Goal: Task Accomplishment & Management: Use online tool/utility

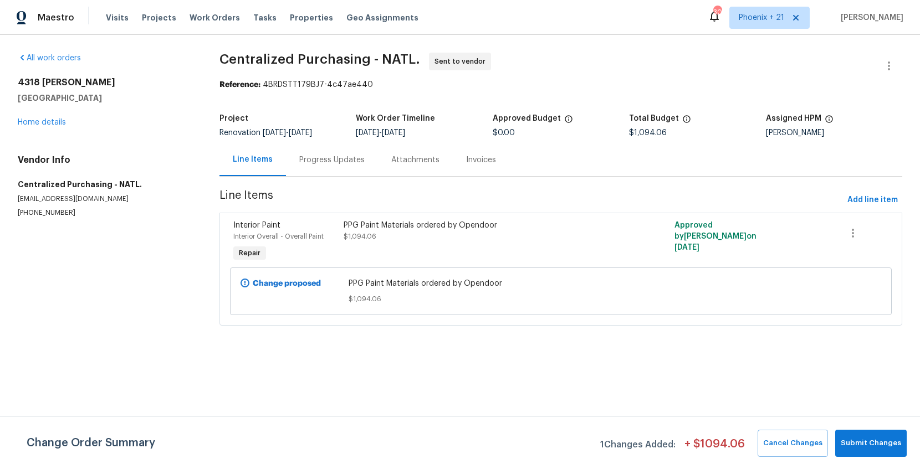
click at [217, 11] on div "Visits Projects Work Orders Tasks Properties Geo Assignments" at bounding box center [269, 18] width 326 height 22
click at [219, 18] on span "Work Orders" at bounding box center [214, 17] width 50 height 11
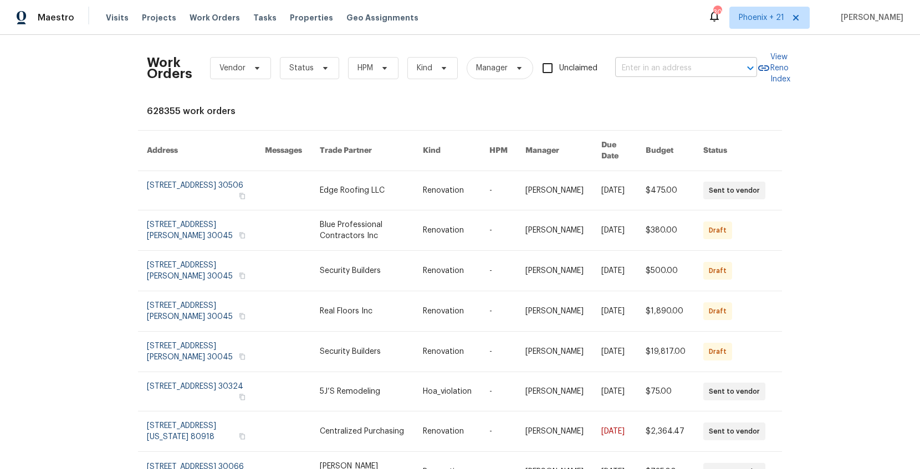
click at [664, 76] on input "text" at bounding box center [670, 68] width 111 height 17
paste input "1583 Thornwood Dr, Jonesboro, GA 30236"
type input "1583 Thornwood Dr, Jonesboro, GA 30236"
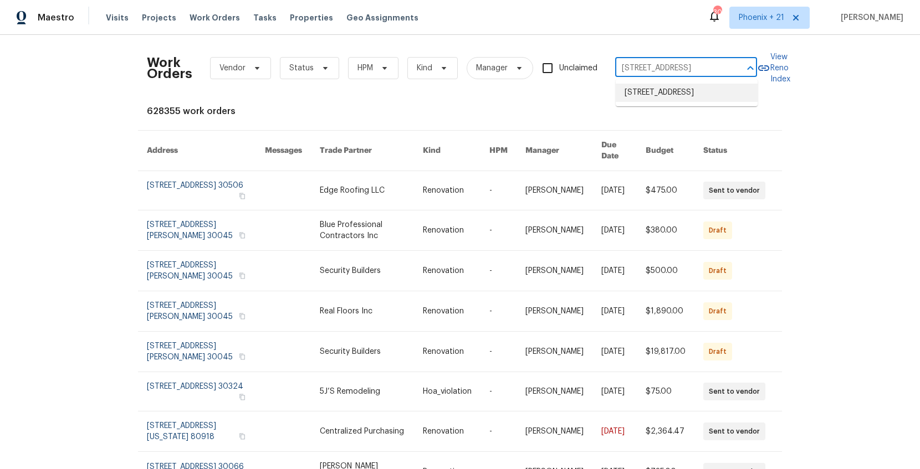
click at [663, 94] on li "1583 Thornwood Dr, Jonesboro, GA 30236" at bounding box center [687, 93] width 142 height 18
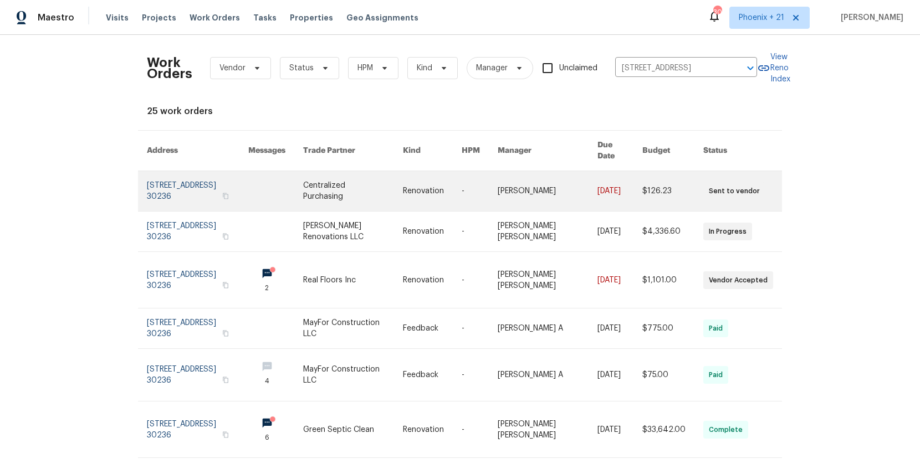
click at [370, 177] on link at bounding box center [353, 191] width 100 height 40
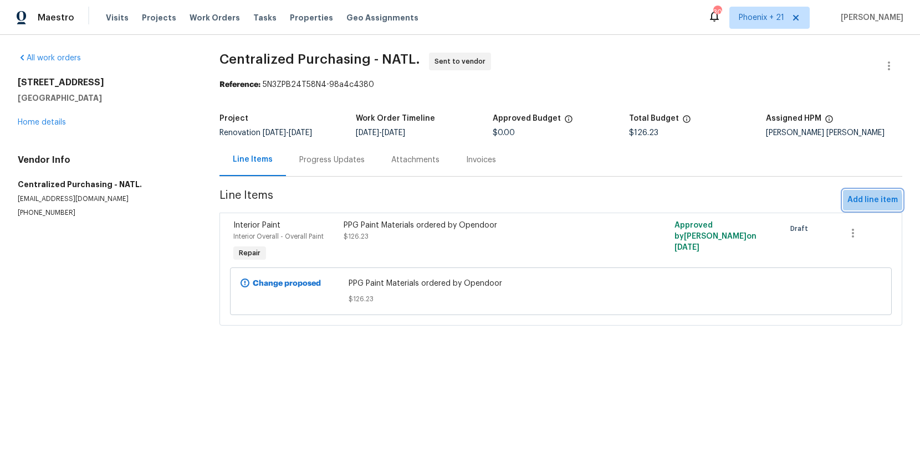
click at [853, 203] on span "Add line item" at bounding box center [872, 200] width 50 height 14
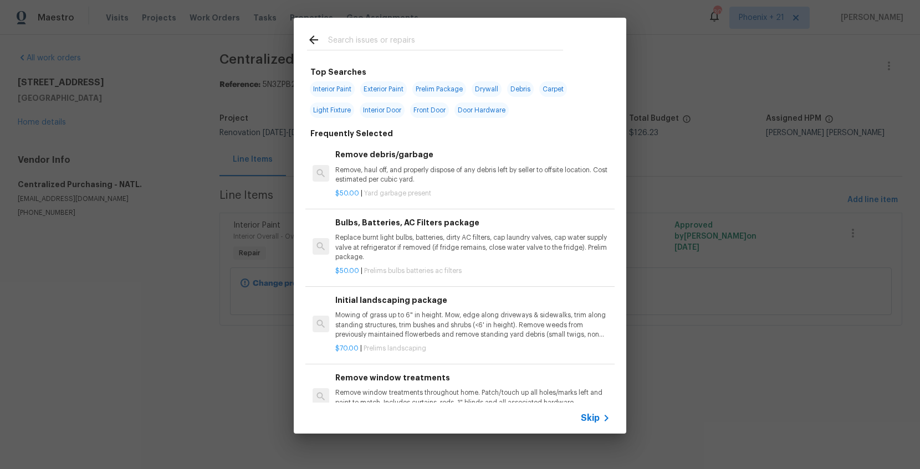
click at [356, 42] on input "text" at bounding box center [445, 41] width 235 height 17
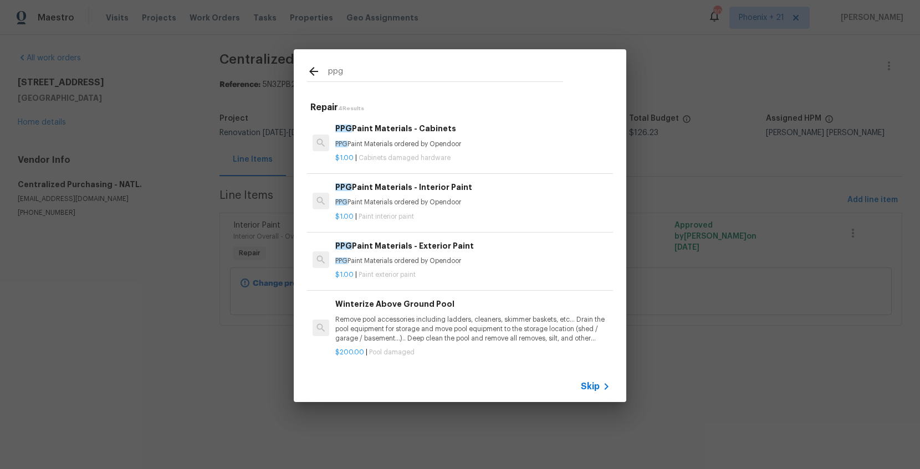
type input "ppg"
click at [478, 219] on p "$1.00 | Paint interior paint" at bounding box center [472, 216] width 275 height 9
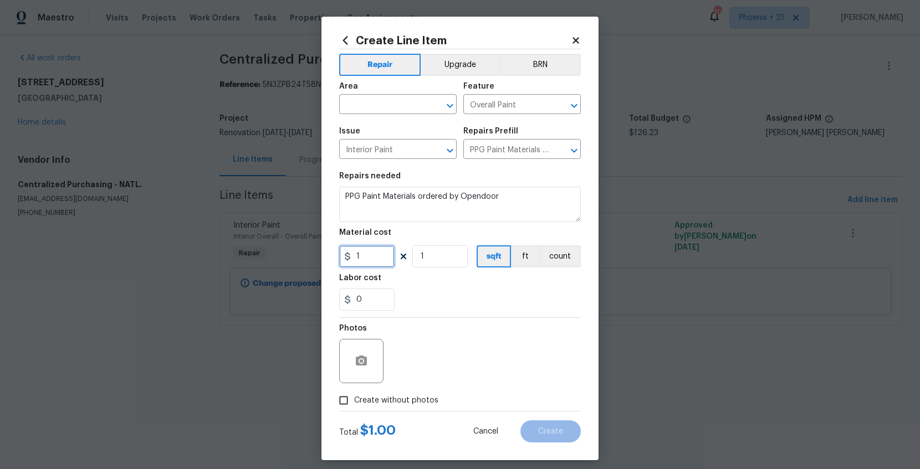
drag, startPoint x: 373, startPoint y: 257, endPoint x: 331, endPoint y: 256, distance: 42.1
click at [331, 256] on div "Create Line Item Repair Upgrade BRN Area ​ Feature Overall Paint ​ Issue Interi…" at bounding box center [459, 239] width 277 height 444
type input "22.17"
click at [384, 105] on input "text" at bounding box center [382, 105] width 86 height 17
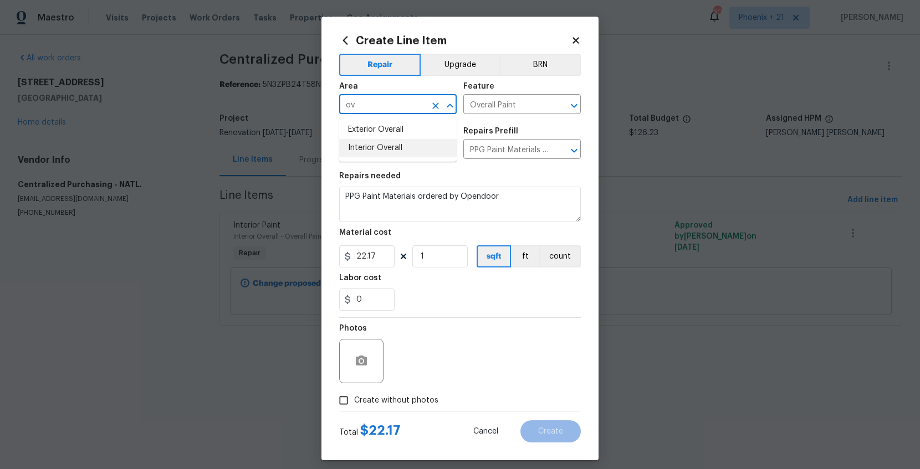
click at [393, 141] on li "Interior Overall" at bounding box center [397, 148] width 117 height 18
type input "Interior Overall"
click at [395, 398] on span "Create without photos" at bounding box center [396, 401] width 84 height 12
click at [354, 398] on input "Create without photos" at bounding box center [343, 400] width 21 height 21
checkbox input "true"
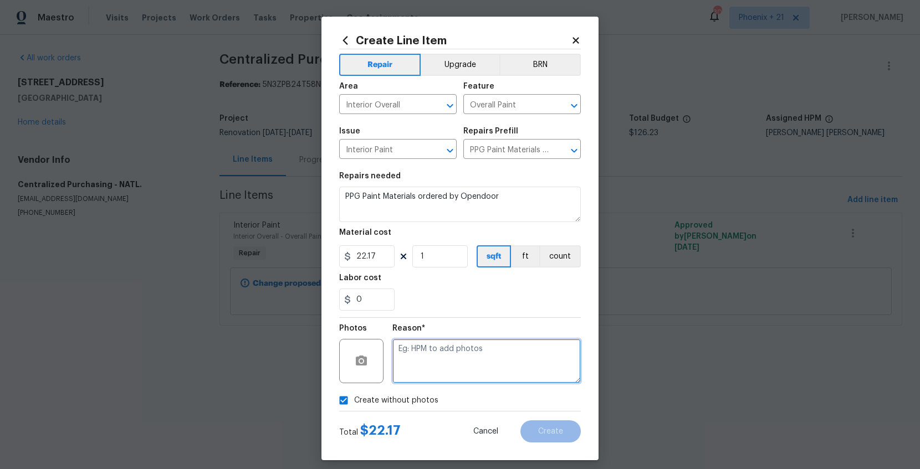
click at [420, 365] on textarea at bounding box center [486, 361] width 188 height 44
type textarea "NA"
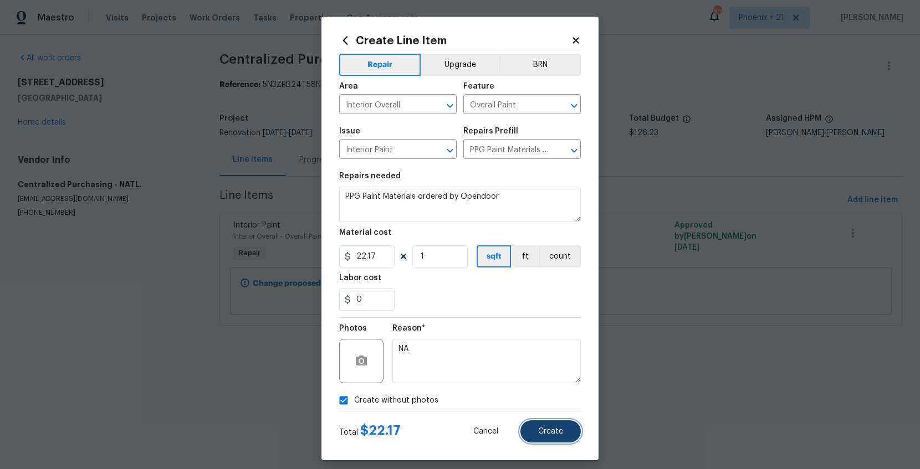
click at [541, 428] on span "Create" at bounding box center [550, 432] width 25 height 8
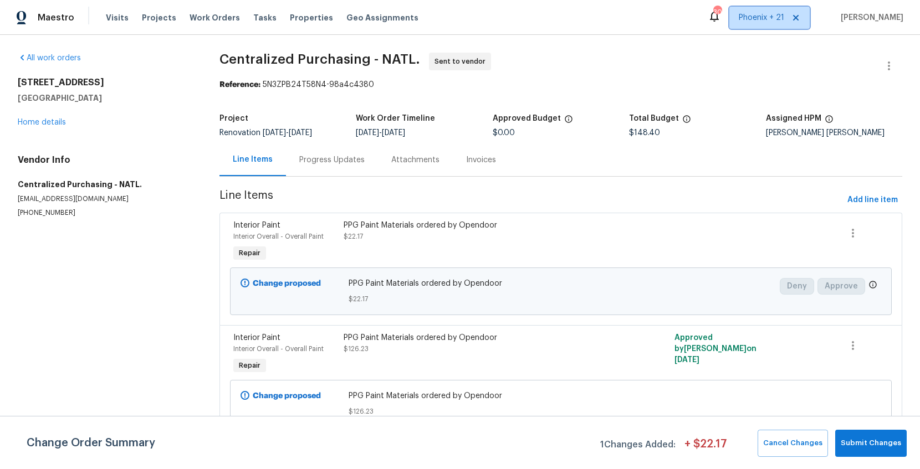
click at [759, 19] on span "Phoenix + 21" at bounding box center [761, 17] width 45 height 11
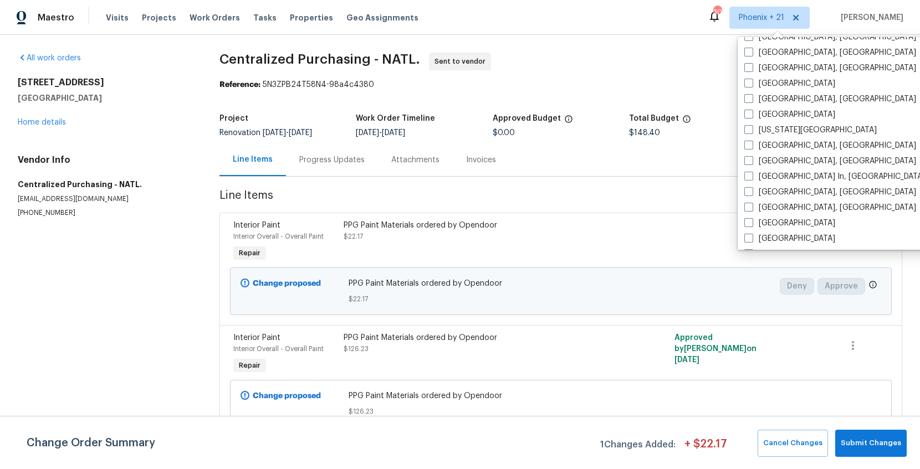
scroll to position [573, 0]
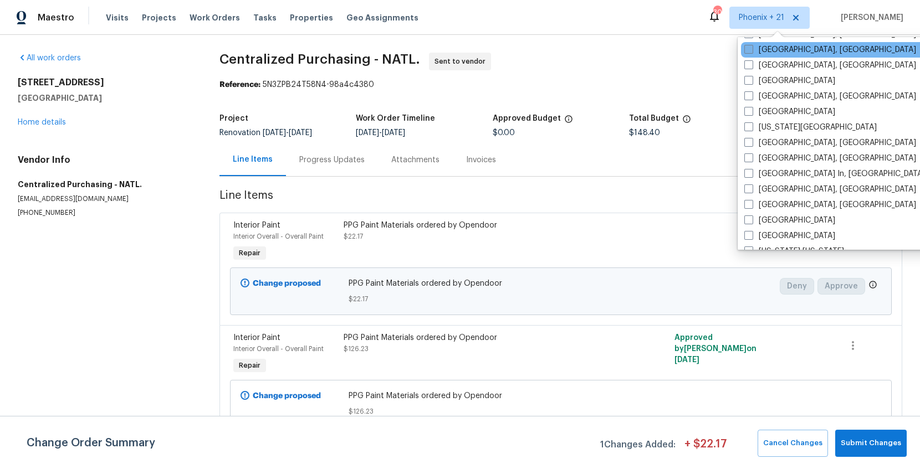
click at [754, 52] on label "Greensboro, NC" at bounding box center [830, 49] width 172 height 11
click at [751, 52] on input "Greensboro, NC" at bounding box center [747, 47] width 7 height 7
checkbox input "true"
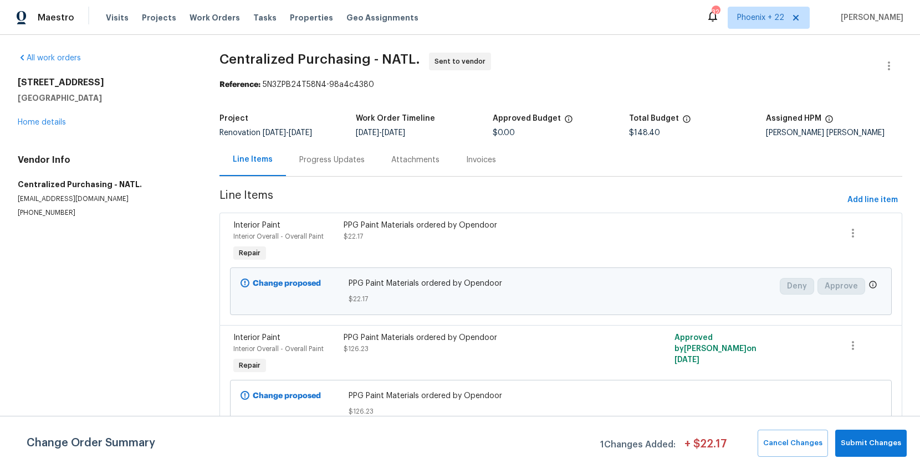
drag, startPoint x: 198, startPoint y: 15, endPoint x: 275, endPoint y: 28, distance: 78.1
click at [198, 15] on span "Work Orders" at bounding box center [214, 17] width 50 height 11
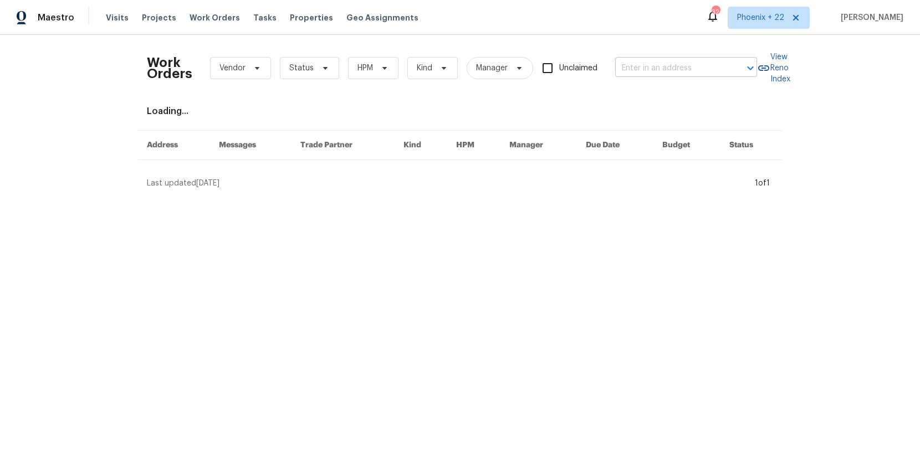
click at [669, 79] on div "Work Orders Vendor Status HPM Kind Manager Unclaimed ​" at bounding box center [452, 68] width 610 height 49
click at [659, 68] on input "text" at bounding box center [670, 68] width 111 height 17
paste input "310 Trimble Dr, Elon, NC 27244"
type input "310 Trimble Dr, Elon, NC 27244"
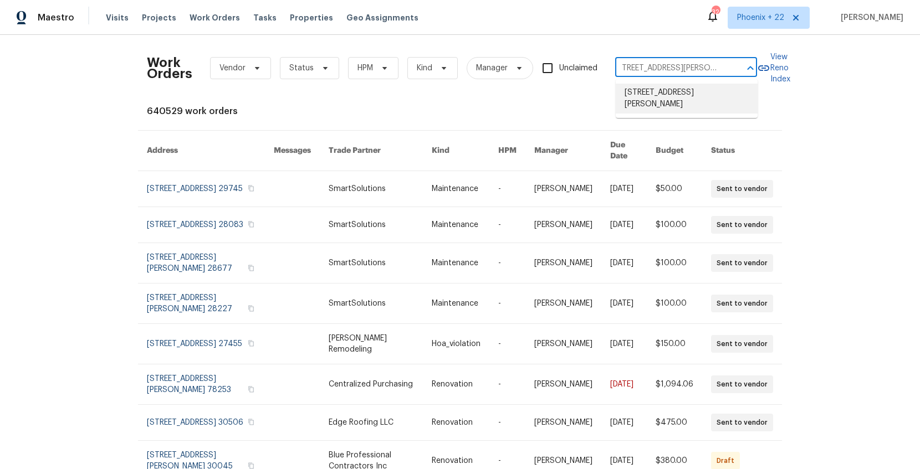
click at [647, 88] on li "310 Trimble Dr, Elon, NC 27244" at bounding box center [687, 99] width 142 height 30
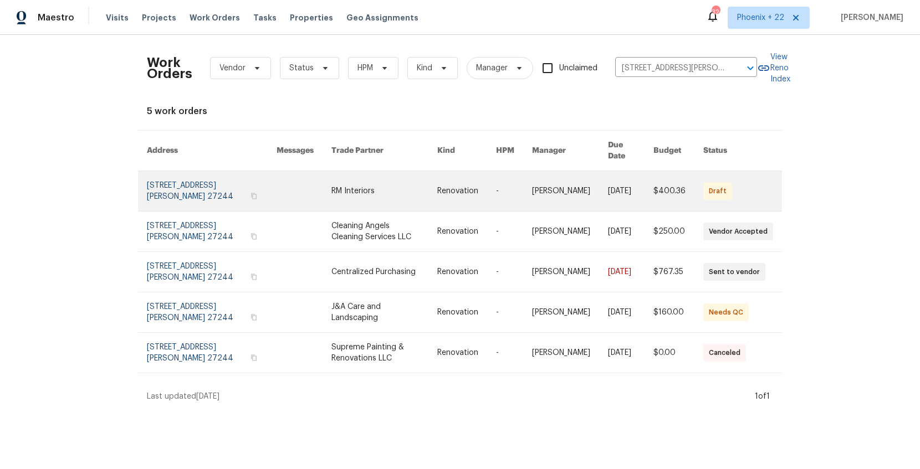
click at [345, 171] on link at bounding box center [384, 191] width 106 height 40
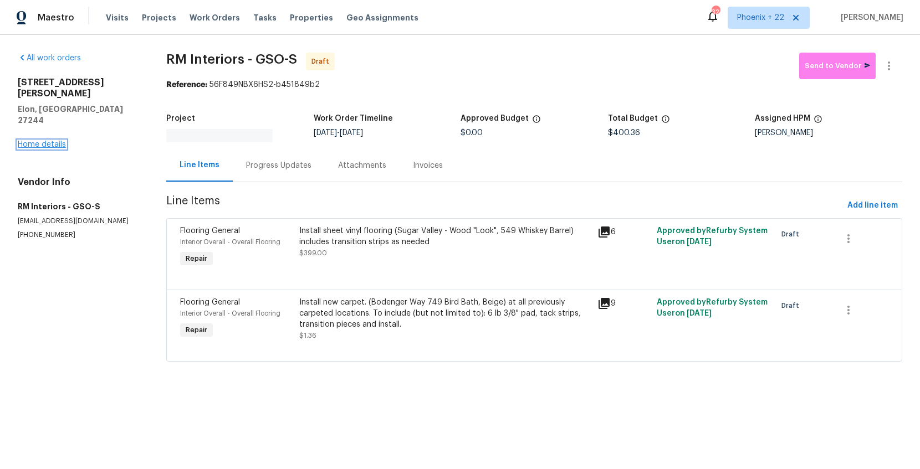
click at [47, 141] on link "Home details" at bounding box center [42, 145] width 48 height 8
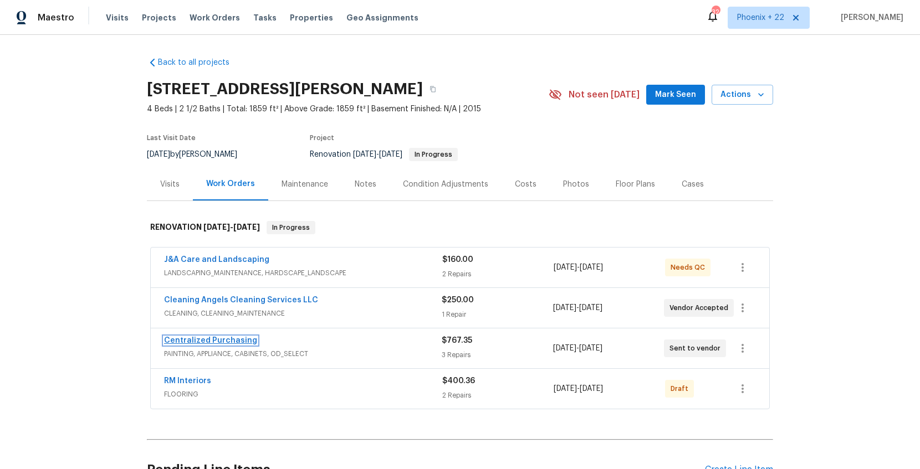
click at [225, 340] on link "Centralized Purchasing" at bounding box center [210, 341] width 93 height 8
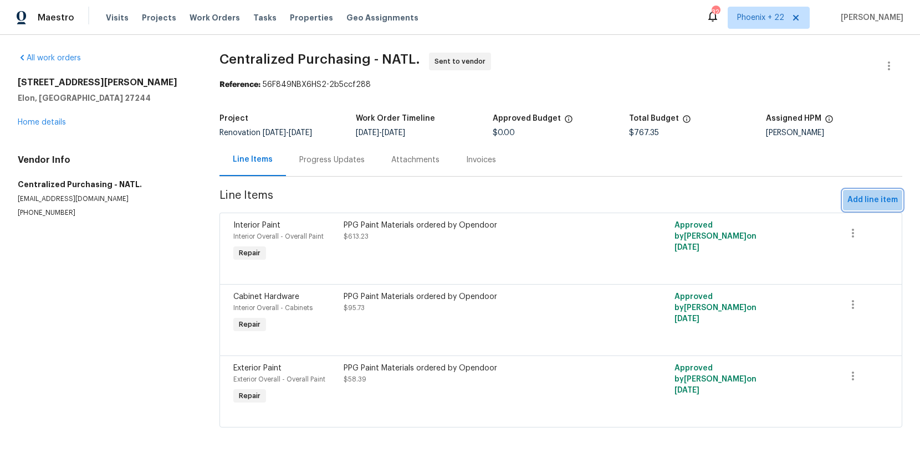
click at [875, 202] on span "Add line item" at bounding box center [872, 200] width 50 height 14
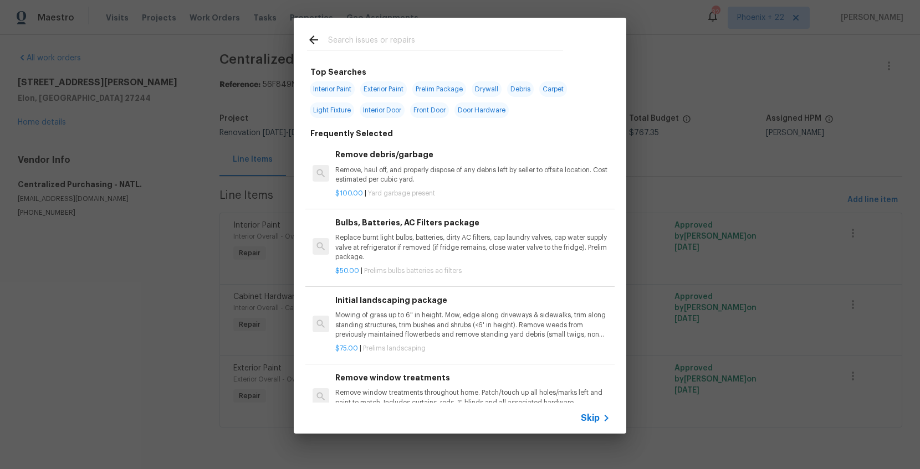
drag, startPoint x: 490, startPoint y: 53, endPoint x: 485, endPoint y: 43, distance: 10.4
click at [488, 49] on div at bounding box center [435, 40] width 283 height 44
click at [485, 43] on input "text" at bounding box center [445, 41] width 235 height 17
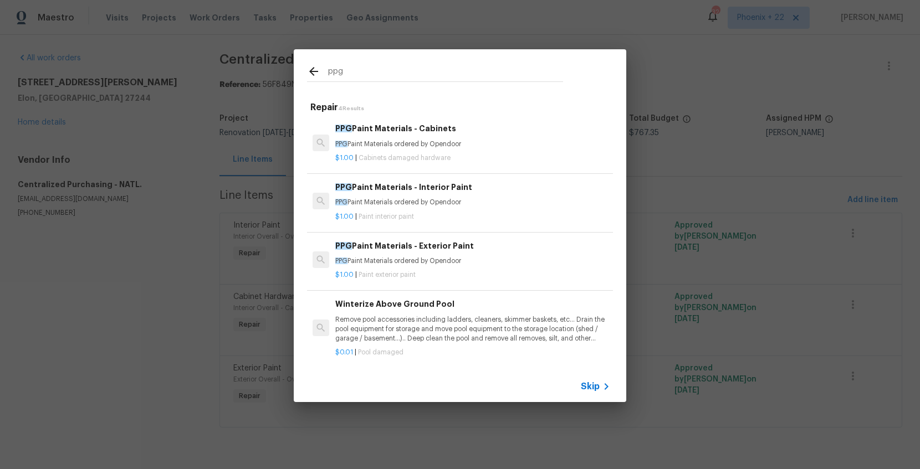
type input "ppg"
click at [453, 185] on h6 "PPG Paint Materials - Interior Paint" at bounding box center [472, 187] width 275 height 12
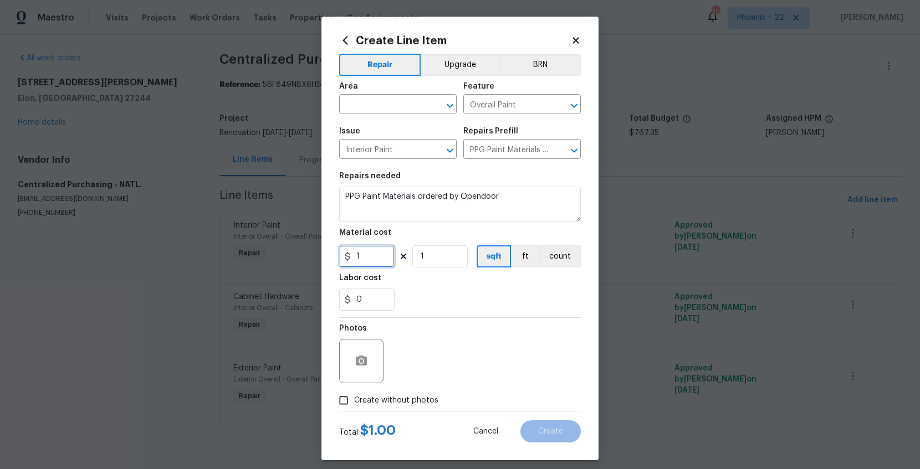
drag, startPoint x: 374, startPoint y: 254, endPoint x: 334, endPoint y: 253, distance: 39.9
click at [334, 253] on div "Create Line Item Repair Upgrade BRN Area ​ Feature Overall Paint ​ Issue Interi…" at bounding box center [459, 239] width 277 height 444
type input "365.77"
click at [357, 114] on body "Maestro Visits Projects Work Orders Tasks Properties Geo Assignments 324 Phoeni…" at bounding box center [460, 229] width 920 height 459
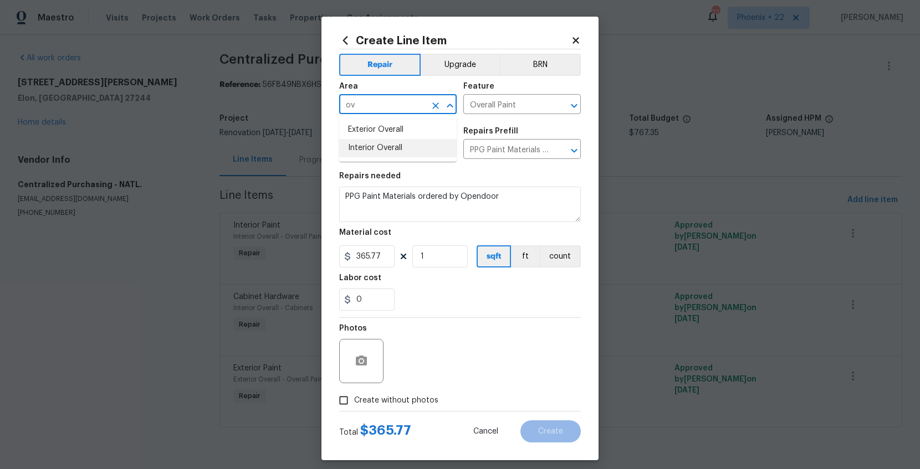
click at [357, 146] on li "Interior Overall" at bounding box center [397, 148] width 117 height 18
type input "Interior Overall"
drag, startPoint x: 399, startPoint y: 400, endPoint x: 403, endPoint y: 389, distance: 11.0
click at [399, 399] on span "Create without photos" at bounding box center [396, 401] width 84 height 12
click at [354, 399] on input "Create without photos" at bounding box center [343, 400] width 21 height 21
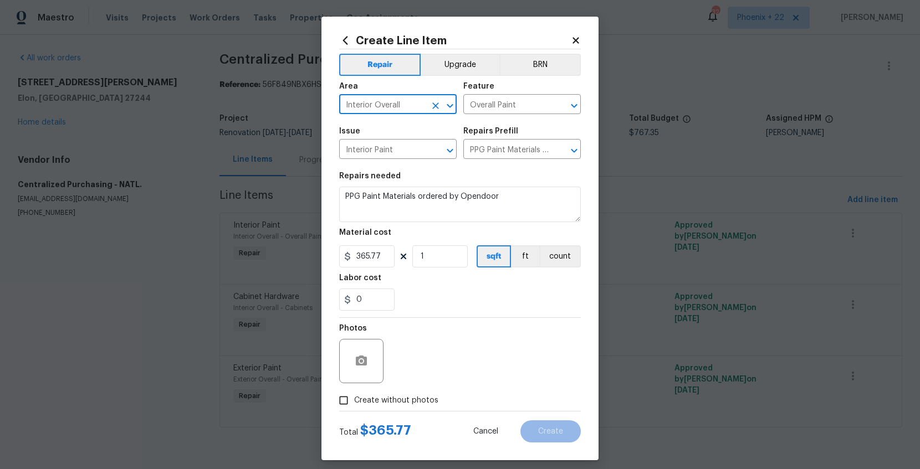
checkbox input "true"
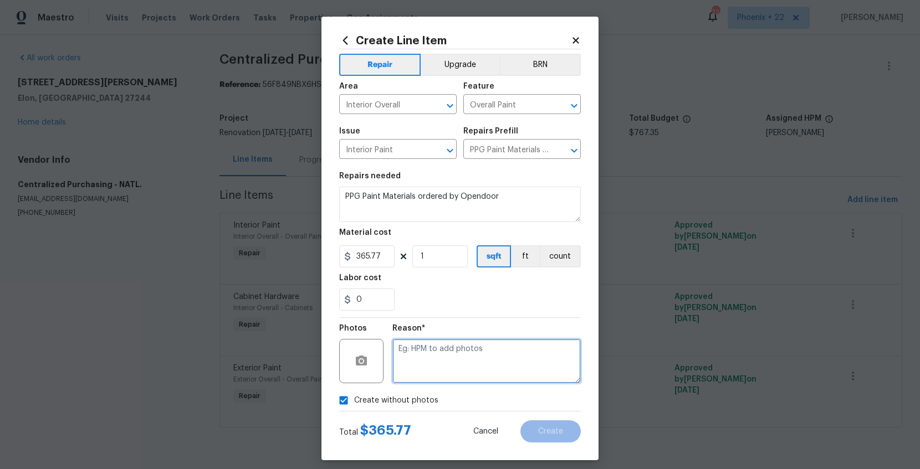
click at [411, 378] on textarea at bounding box center [486, 361] width 188 height 44
type textarea "NA"
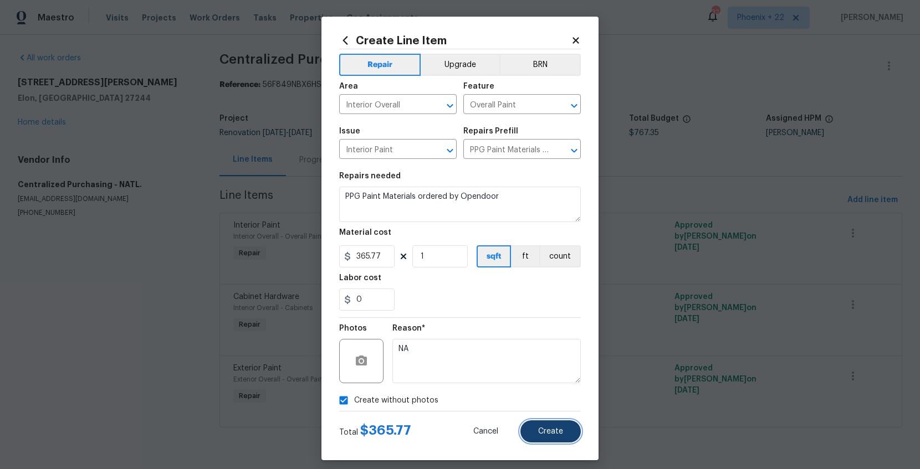
click at [539, 432] on span "Create" at bounding box center [550, 432] width 25 height 8
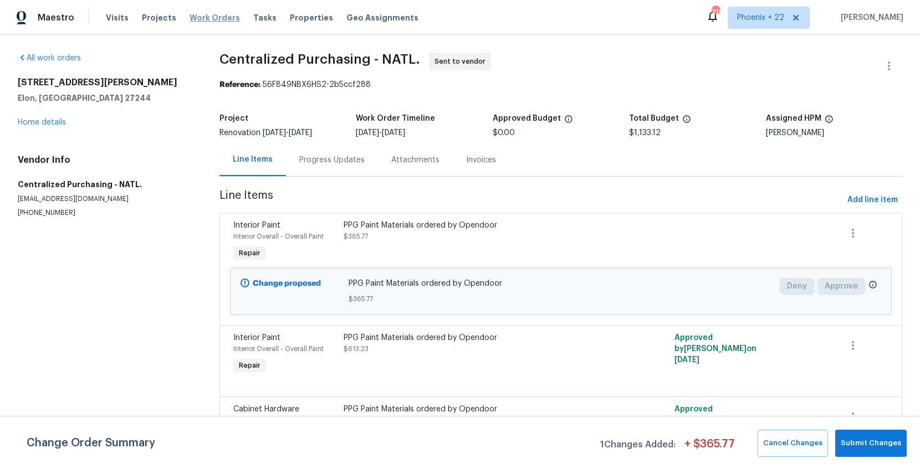
drag, startPoint x: 186, startPoint y: 14, endPoint x: 196, endPoint y: 15, distance: 10.6
click at [189, 14] on span "Work Orders" at bounding box center [214, 17] width 50 height 11
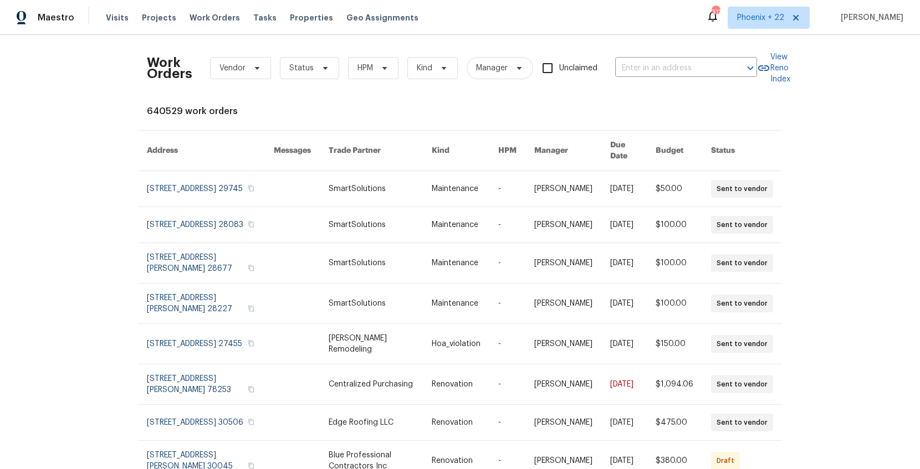
drag, startPoint x: 613, startPoint y: 63, endPoint x: 626, endPoint y: 66, distance: 13.7
click at [616, 64] on div "Work Orders Vendor Status HPM Kind Manager Unclaimed ​" at bounding box center [452, 68] width 610 height 49
click at [629, 66] on input "text" at bounding box center [670, 68] width 111 height 17
paste input "1131 Summit Hills Dr, Charlotte, NC 28214"
type input "1131 Summit Hills Dr, Charlotte, NC 28214"
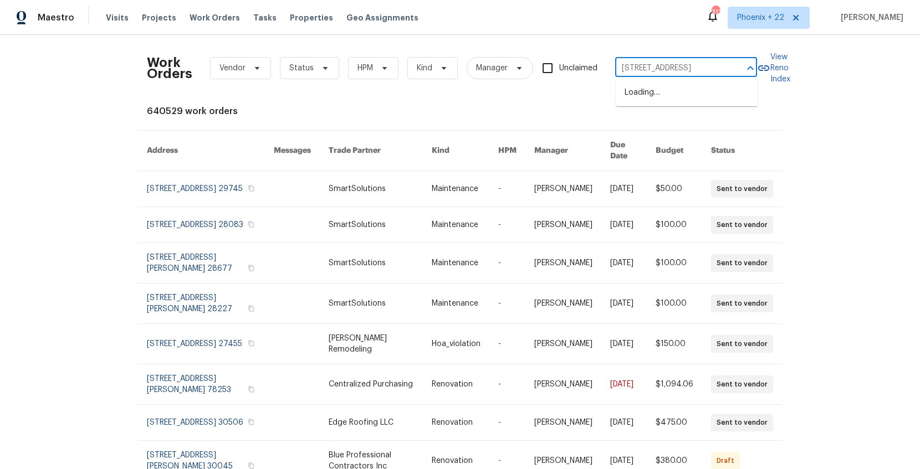
scroll to position [0, 44]
click at [660, 99] on li "1131 Summit Hills Dr, Charlotte, NC 28214" at bounding box center [687, 93] width 142 height 18
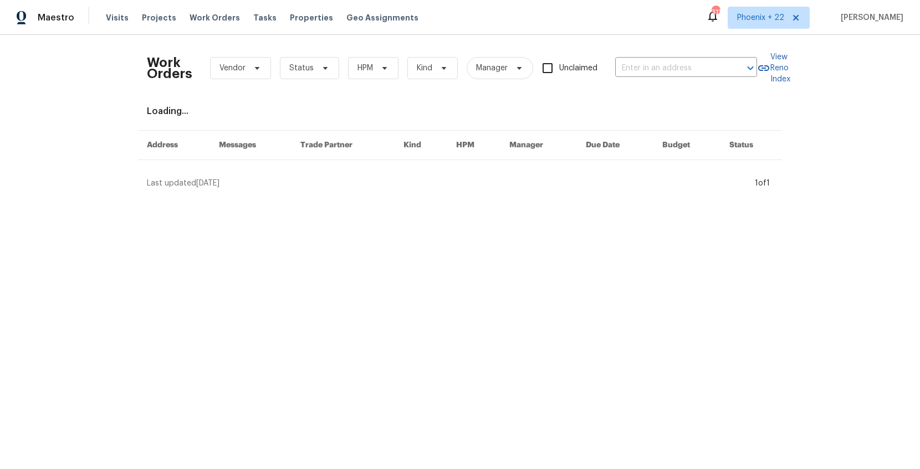
type input "1131 Summit Hills Dr, Charlotte, NC 28214"
click at [459, 179] on div "Last updated 8/22/2025" at bounding box center [449, 183] width 604 height 11
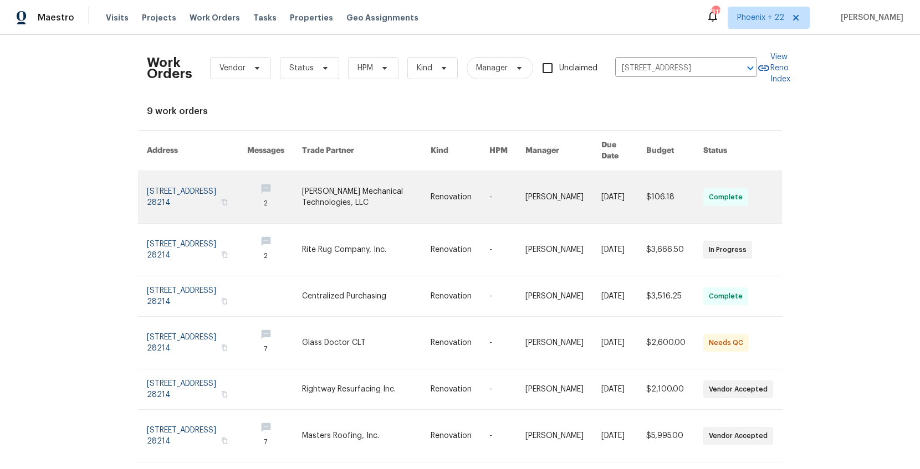
click at [372, 185] on link at bounding box center [366, 197] width 129 height 52
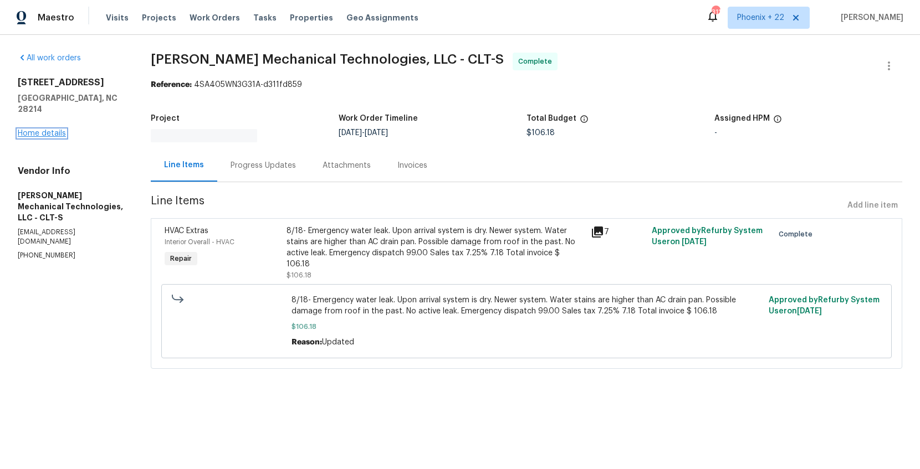
click at [63, 130] on link "Home details" at bounding box center [42, 134] width 48 height 8
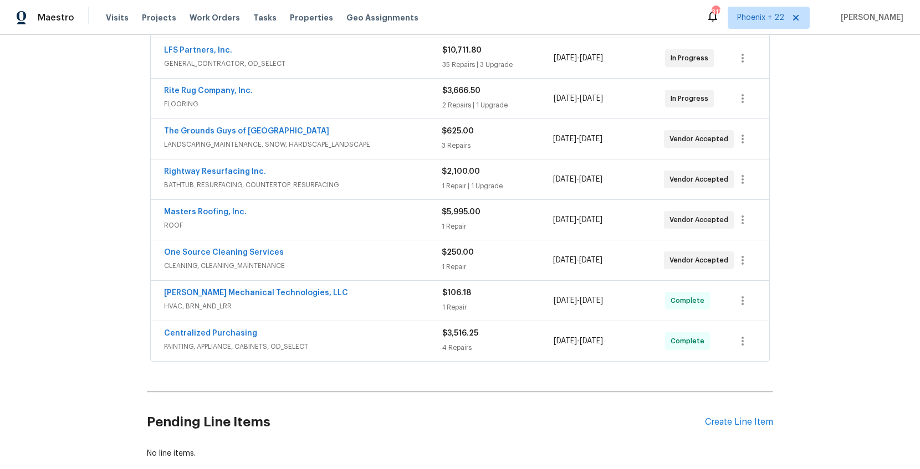
scroll to position [261, 0]
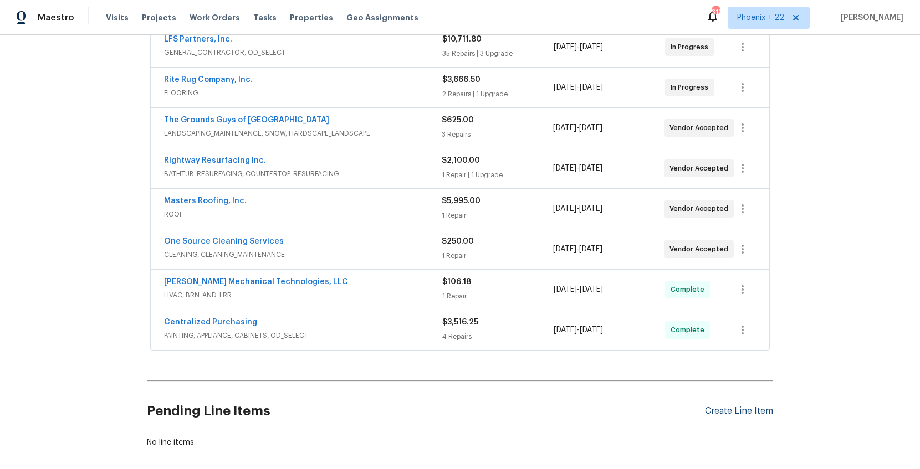
click at [731, 411] on div "Create Line Item" at bounding box center [739, 411] width 68 height 11
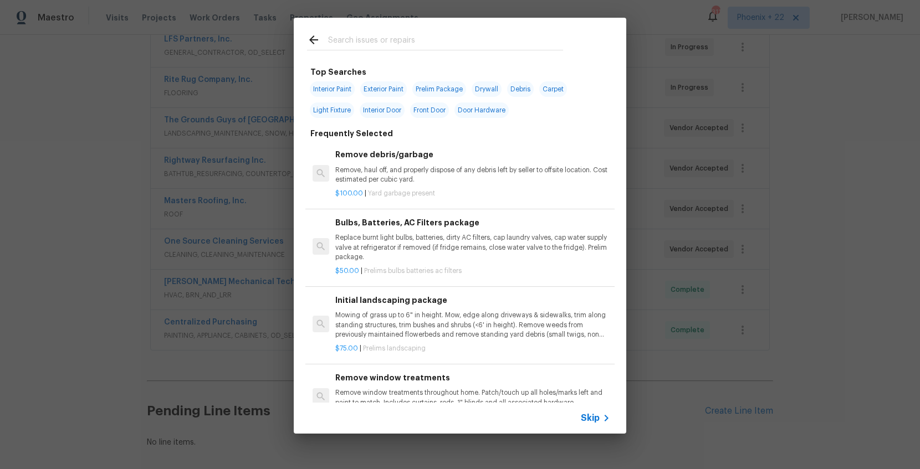
click at [387, 49] on input "text" at bounding box center [445, 41] width 235 height 17
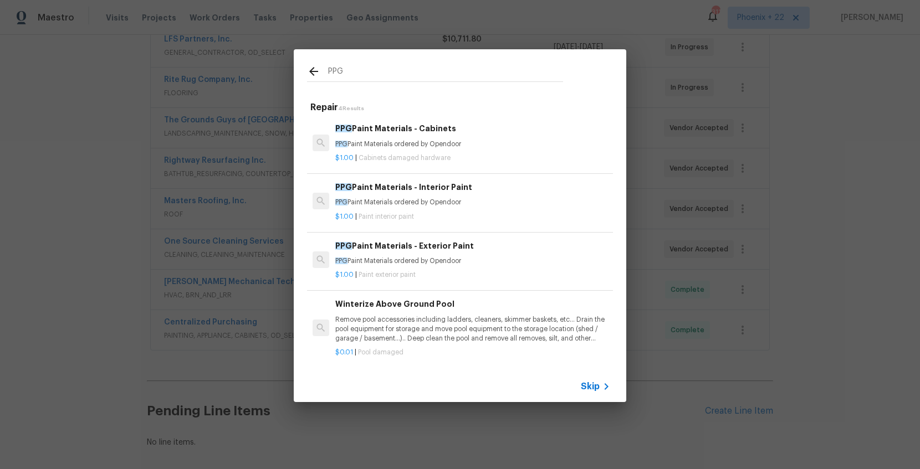
type input "PPG"
click at [473, 204] on p "PPG Paint Materials ordered by Opendoor" at bounding box center [472, 202] width 275 height 9
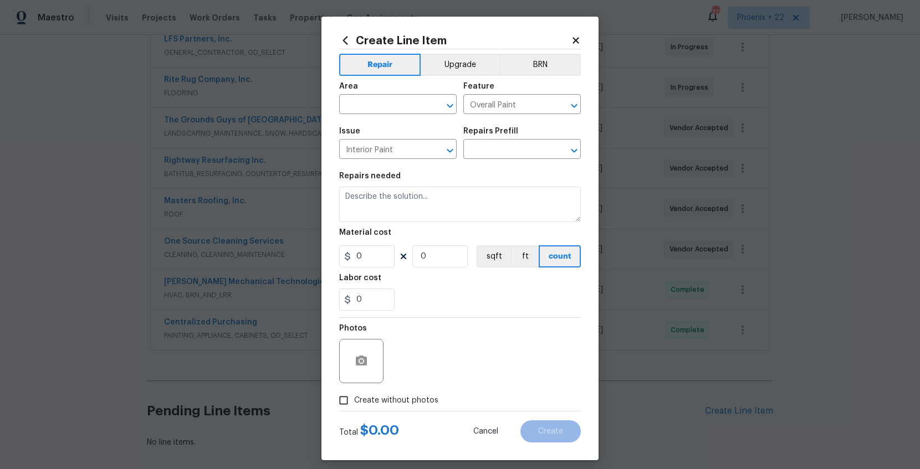
type input "PPG Paint Materials - Interior Paint $1.00"
type textarea "PPG Paint Materials ordered by Opendoor"
type input "1"
click at [384, 104] on input "text" at bounding box center [382, 105] width 86 height 17
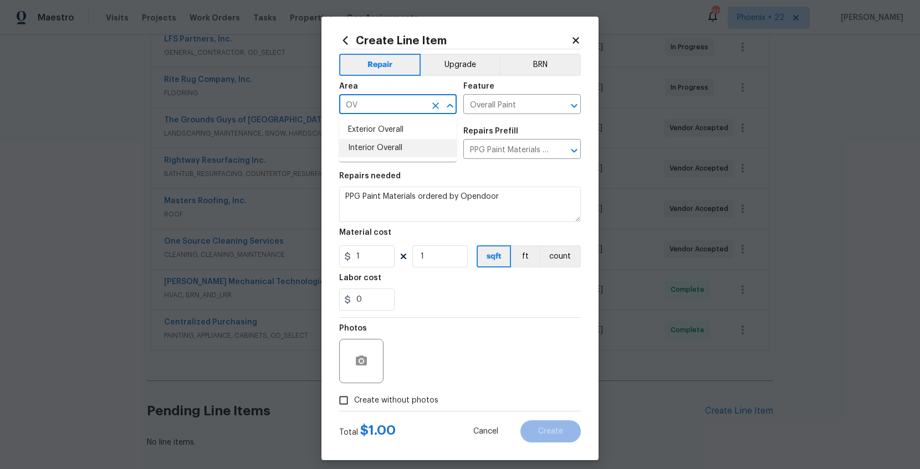
click at [384, 141] on li "Interior Overall" at bounding box center [397, 148] width 117 height 18
type input "Interior Overall"
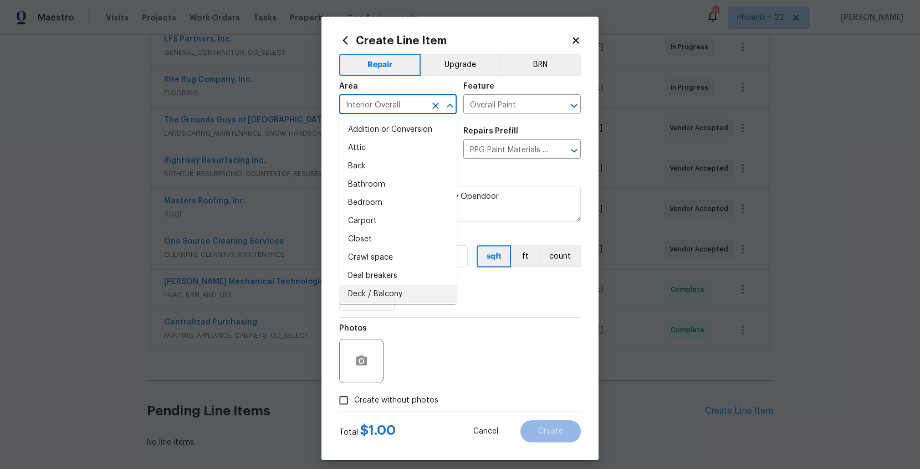
drag, startPoint x: 503, startPoint y: 334, endPoint x: 413, endPoint y: 266, distance: 112.8
click at [493, 326] on div "Photos" at bounding box center [460, 354] width 242 height 72
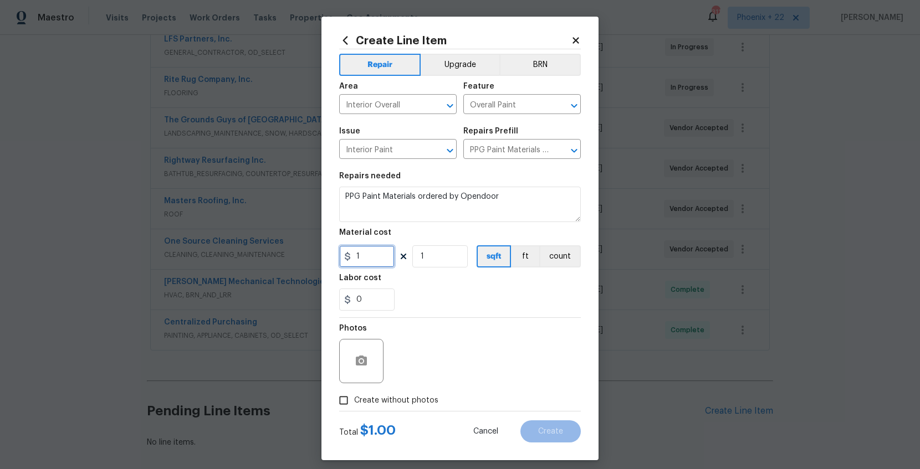
drag, startPoint x: 365, startPoint y: 252, endPoint x: 327, endPoint y: 250, distance: 37.7
click at [327, 250] on div "Create Line Item Repair Upgrade BRN Area Interior Overall ​ Feature Overall Pai…" at bounding box center [459, 239] width 277 height 444
type input "62.05"
click at [427, 400] on span "Create without photos" at bounding box center [396, 401] width 84 height 12
click at [354, 400] on input "Create without photos" at bounding box center [343, 400] width 21 height 21
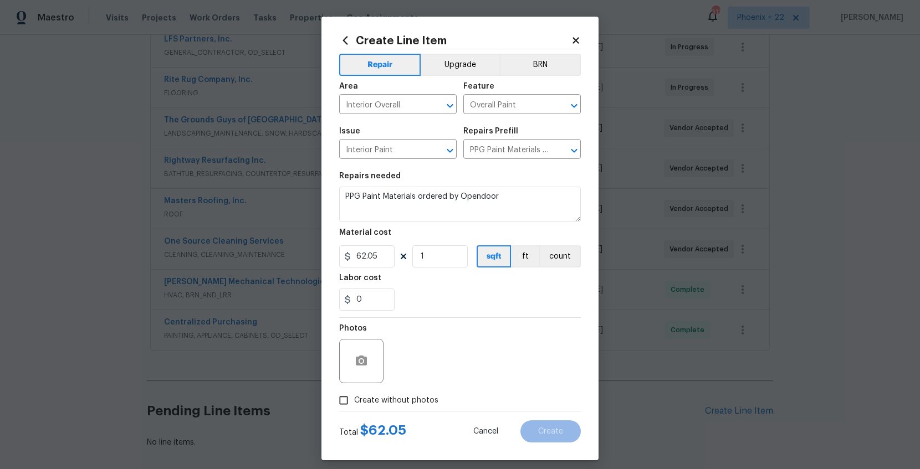
checkbox input "true"
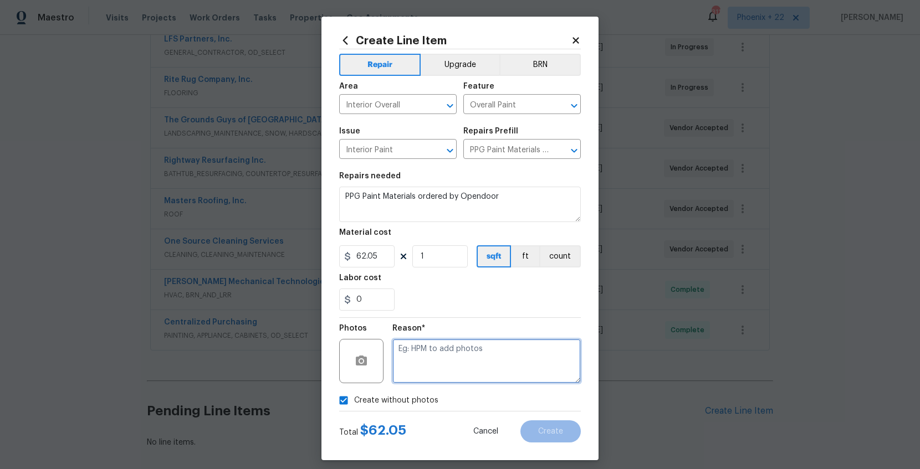
click at [435, 376] on textarea at bounding box center [486, 361] width 188 height 44
type textarea "NA"
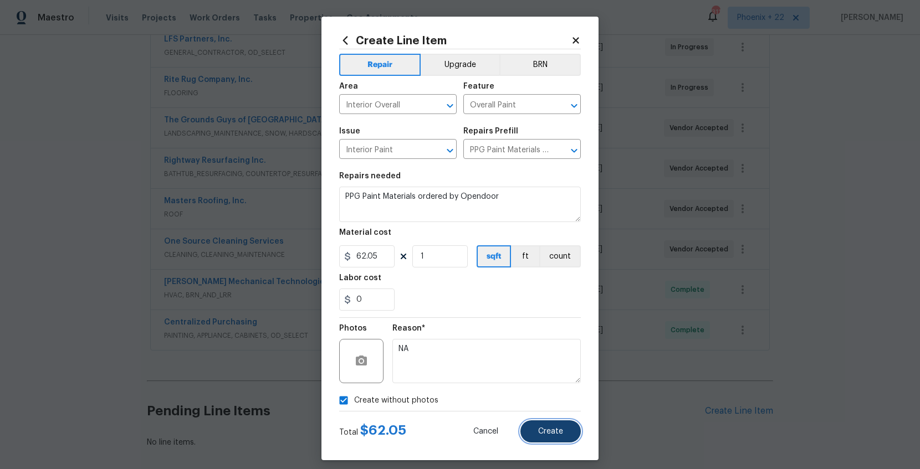
click at [540, 420] on button "Create" at bounding box center [550, 431] width 60 height 22
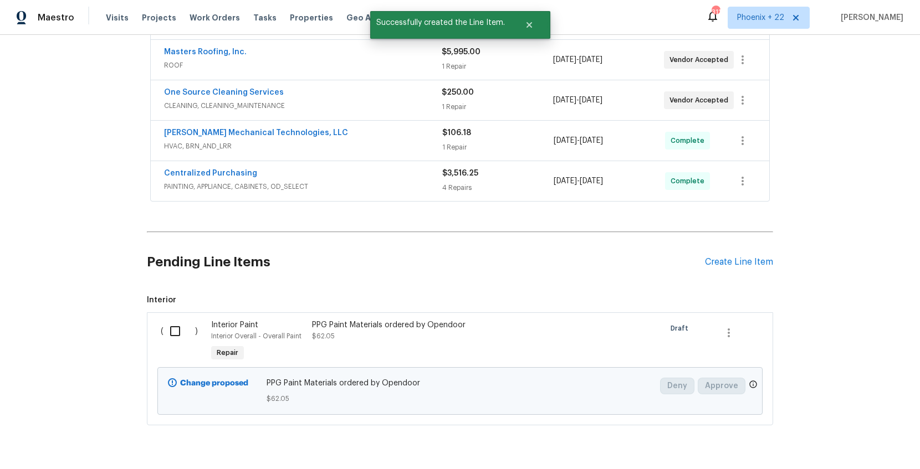
scroll to position [423, 0]
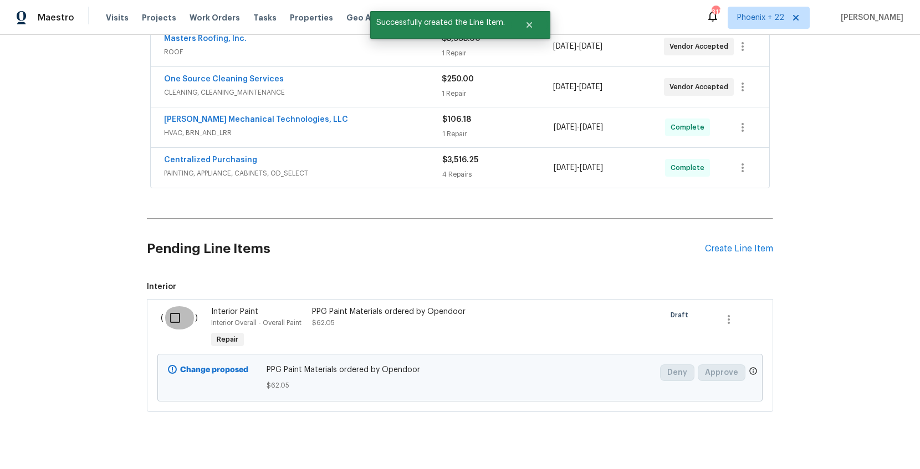
click at [179, 327] on input "checkbox" at bounding box center [179, 317] width 32 height 23
checkbox input "true"
click at [869, 448] on button "Create Work Order" at bounding box center [856, 442] width 91 height 20
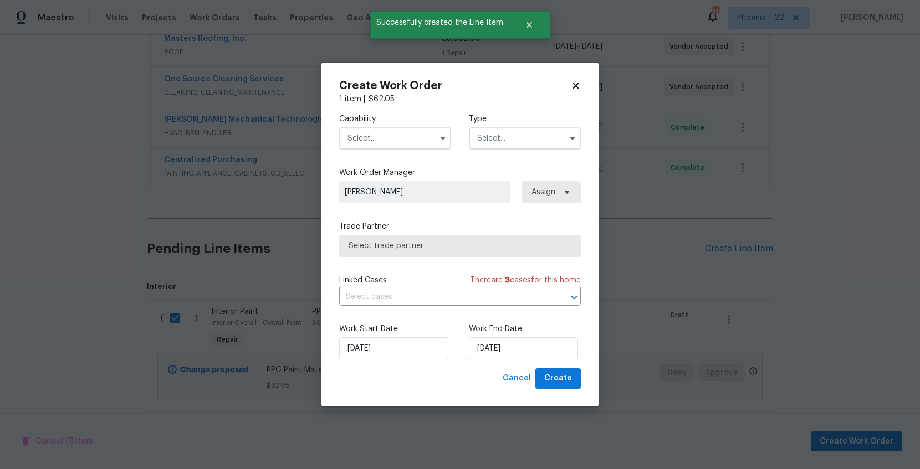
drag, startPoint x: 421, startPoint y: 141, endPoint x: 418, endPoint y: 146, distance: 6.2
click at [421, 141] on input "text" at bounding box center [395, 138] width 112 height 22
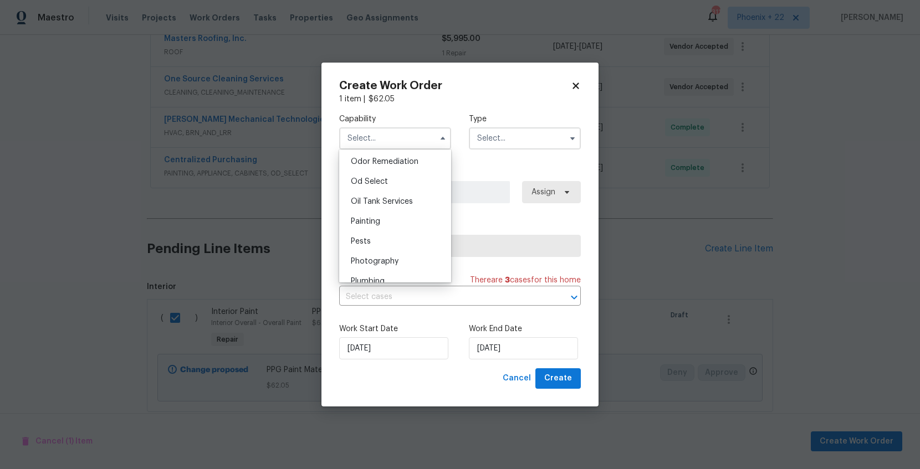
scroll to position [873, 0]
click at [398, 218] on div "Painting" at bounding box center [395, 221] width 106 height 20
type input "Painting"
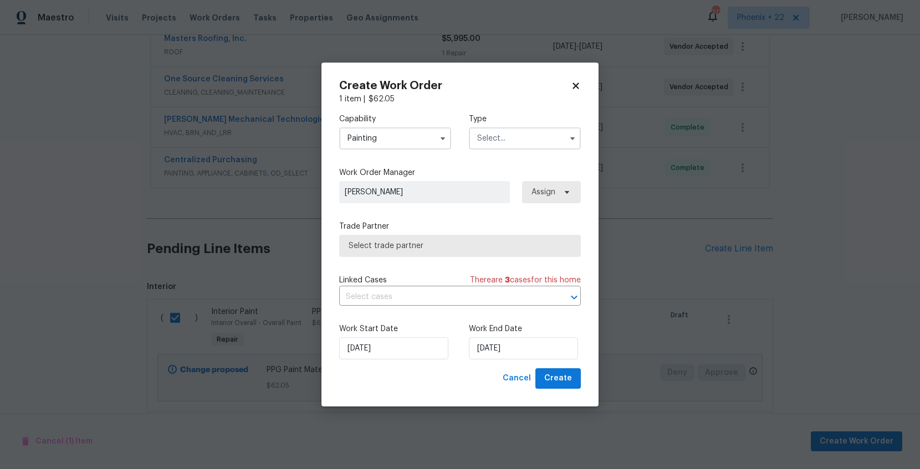
click at [515, 145] on input "text" at bounding box center [525, 138] width 112 height 22
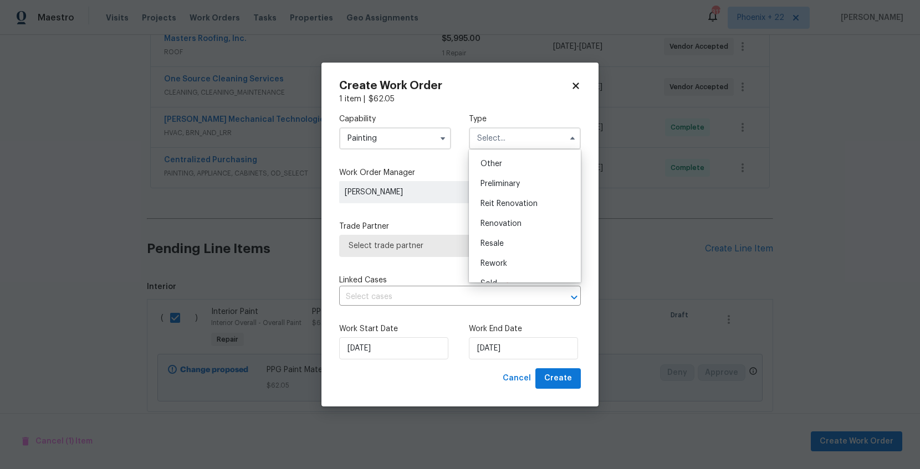
scroll to position [252, 0]
click at [521, 187] on div "Renovation" at bounding box center [524, 190] width 106 height 20
type input "Renovation"
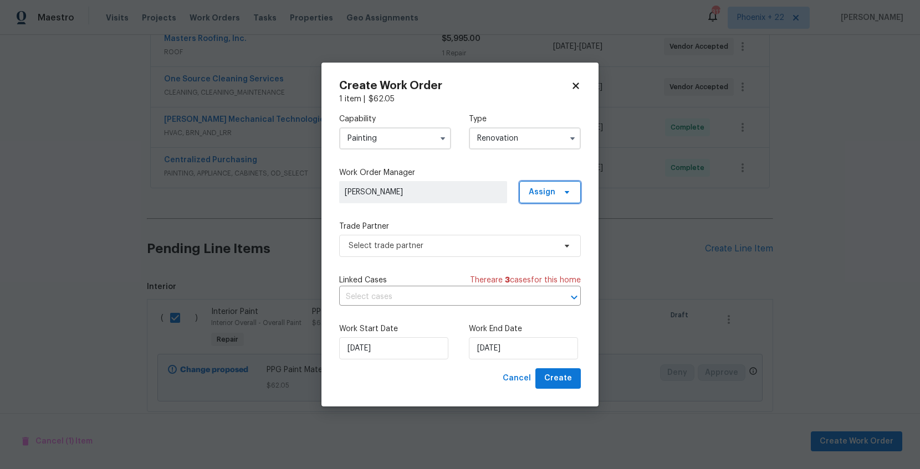
click at [558, 197] on span "Assign" at bounding box center [549, 192] width 61 height 22
click at [544, 240] on div "Assign to me" at bounding box center [551, 239] width 48 height 11
click at [454, 243] on span "Select trade partner" at bounding box center [451, 245] width 207 height 11
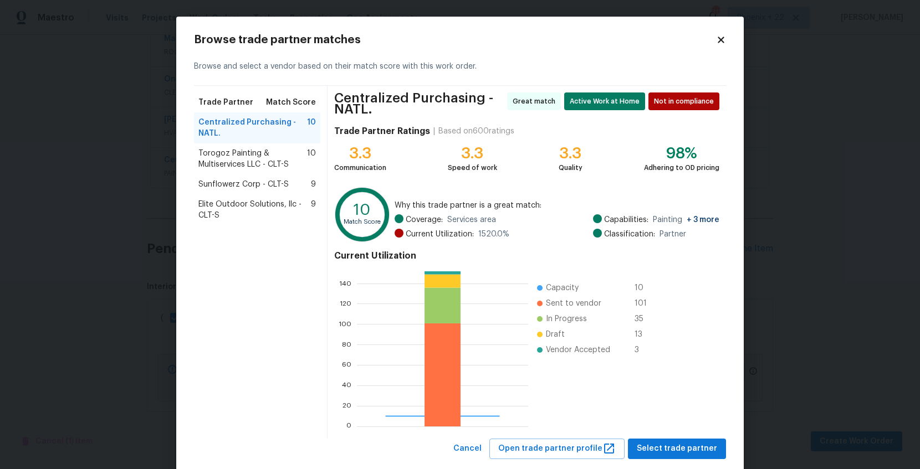
scroll to position [24, 0]
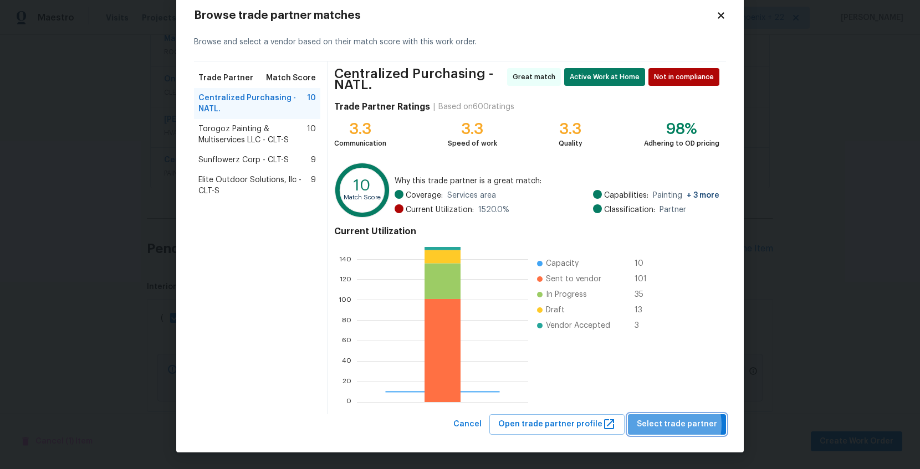
click at [669, 425] on span "Select trade partner" at bounding box center [677, 425] width 80 height 14
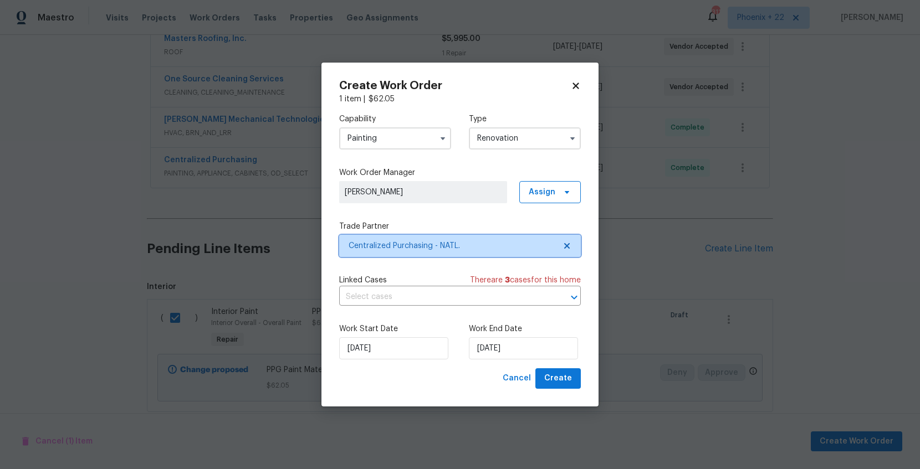
scroll to position [0, 0]
click at [565, 375] on span "Create" at bounding box center [558, 379] width 28 height 14
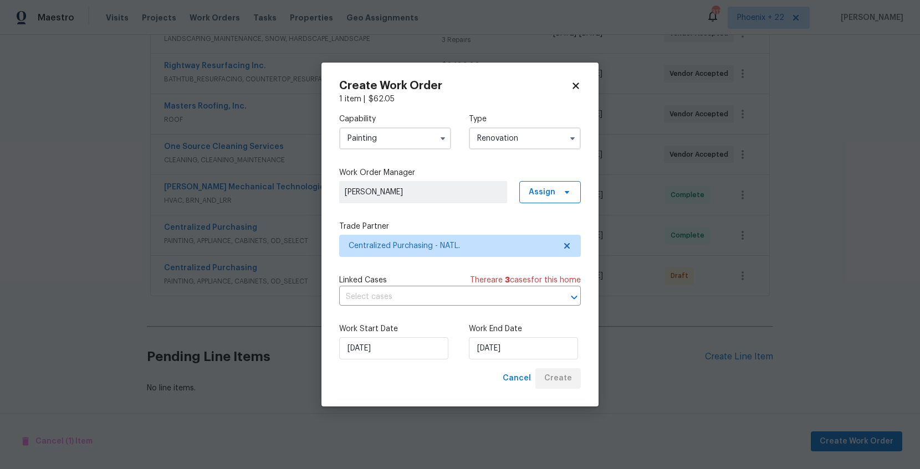
scroll to position [356, 0]
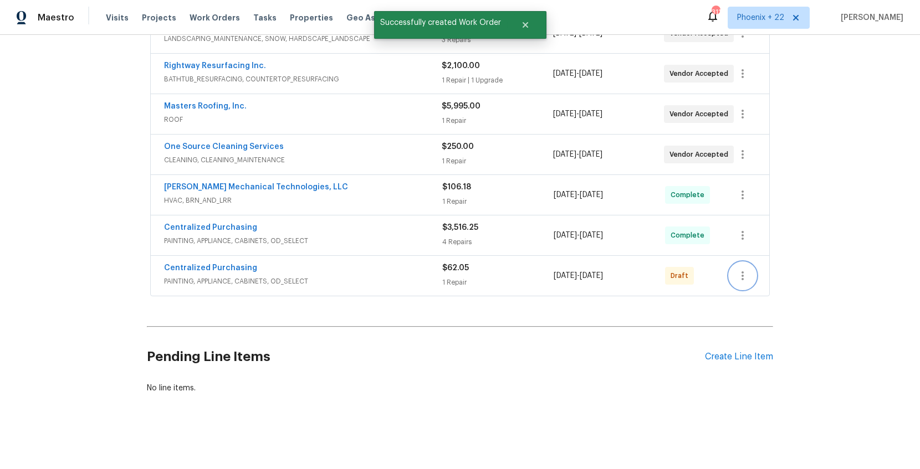
click at [738, 273] on icon "button" at bounding box center [742, 275] width 13 height 13
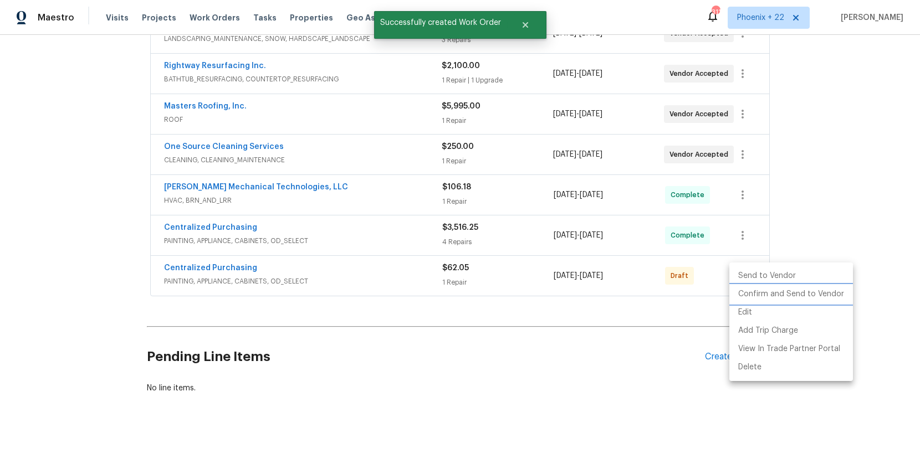
click at [739, 288] on li "Confirm and Send to Vendor" at bounding box center [791, 294] width 124 height 18
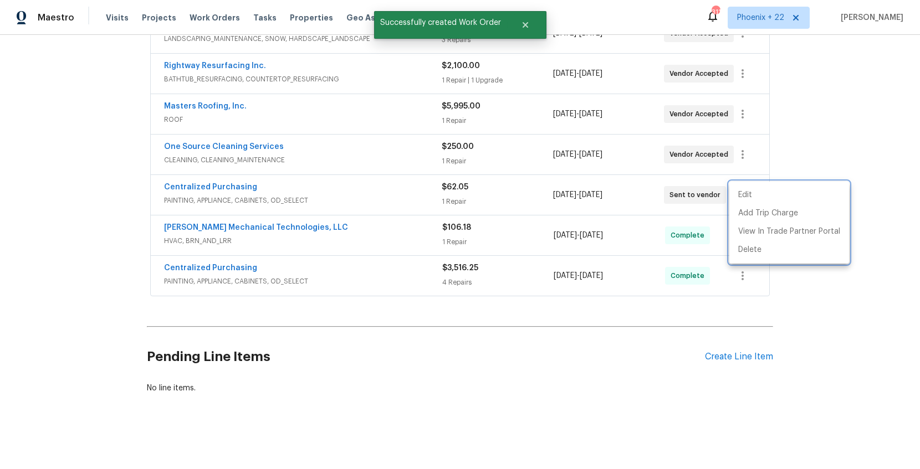
drag, startPoint x: 274, startPoint y: 180, endPoint x: 224, endPoint y: 188, distance: 50.5
click at [263, 181] on div at bounding box center [460, 234] width 920 height 469
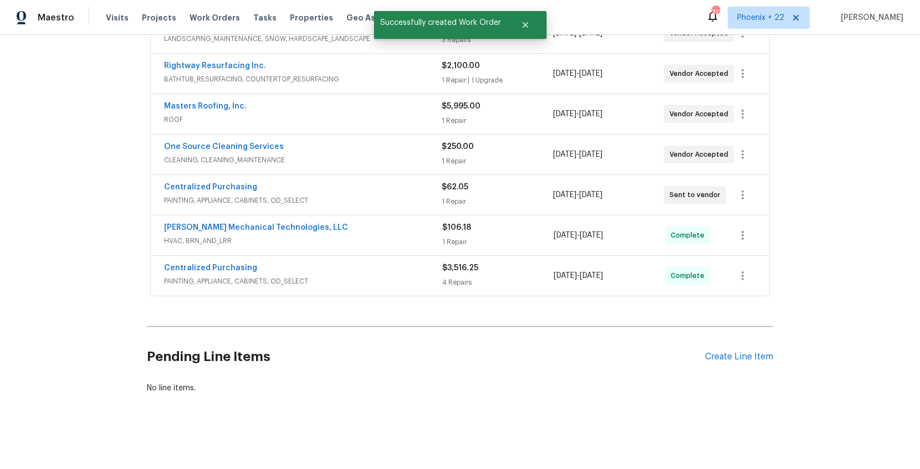
click at [224, 188] on div "Edit Add Trip Charge View In Trade Partner Portal Delete" at bounding box center [460, 234] width 920 height 469
click at [224, 188] on link "Centralized Purchasing" at bounding box center [210, 187] width 93 height 8
